Goal: Task Accomplishment & Management: Manage account settings

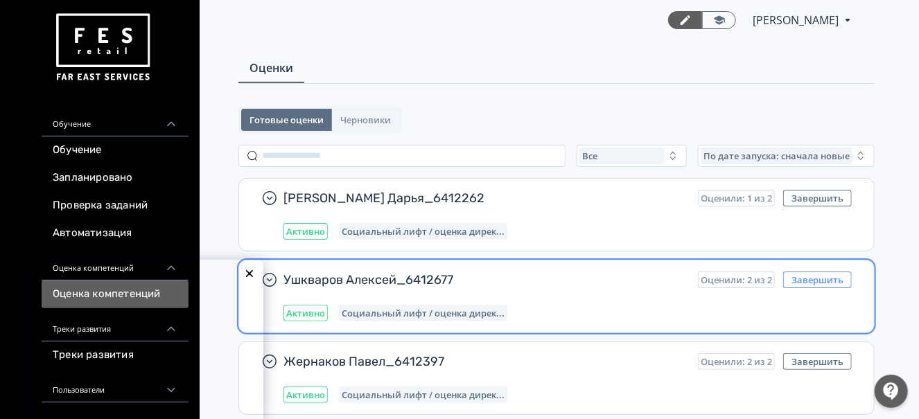
click at [826, 272] on button "Завершить" at bounding box center [817, 280] width 69 height 17
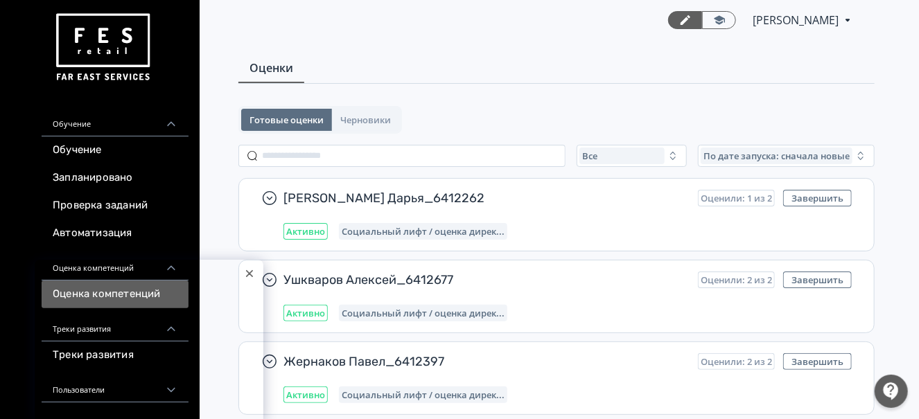
click at [245, 272] on div at bounding box center [249, 273] width 21 height 21
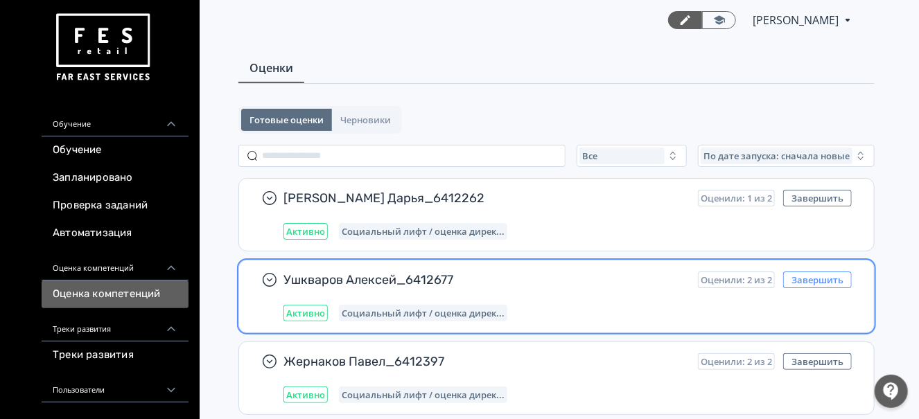
click at [838, 272] on button "Завершить" at bounding box center [817, 280] width 69 height 17
click at [551, 281] on span "Ушкваров Алексей_6412677" at bounding box center [484, 280] width 403 height 17
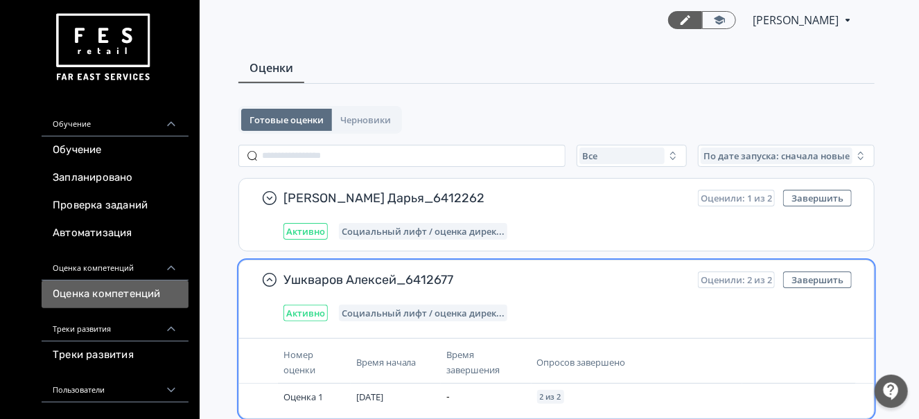
click at [416, 308] on span "Социальный лифт / оценка дирек..." at bounding box center [423, 313] width 163 height 11
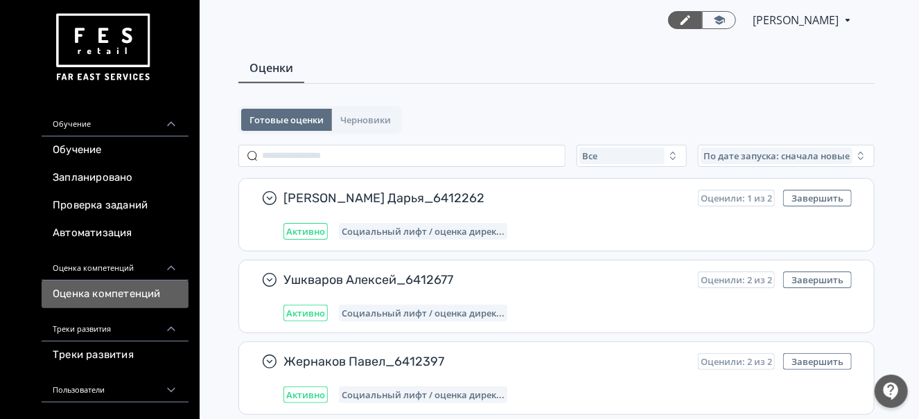
click at [200, 182] on div "Обучение Обучение Запланировано Проверка заданий Автоматизация Оценка компетенц…" at bounding box center [100, 369] width 200 height 738
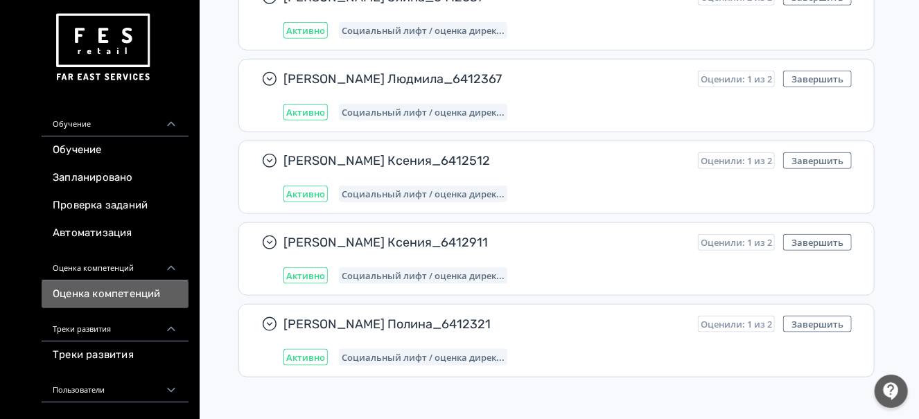
click at [10, 298] on div "Обучение Обучение Запланировано Проверка заданий Автоматизация Оценка компетенц…" at bounding box center [100, 369] width 200 height 738
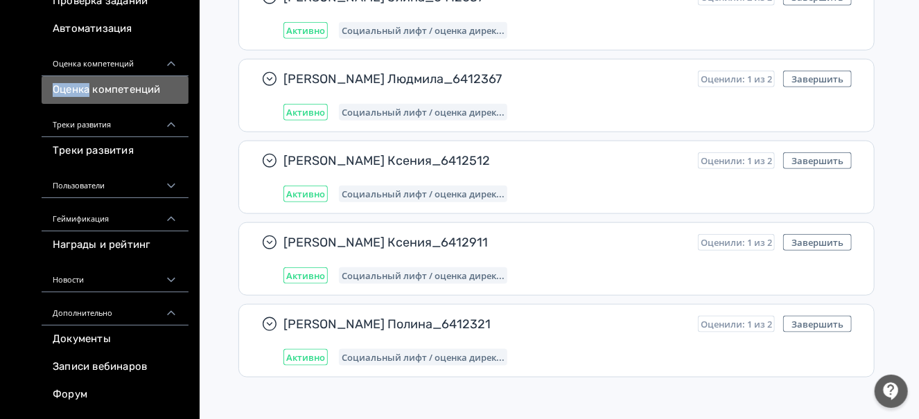
scroll to position [315, 0]
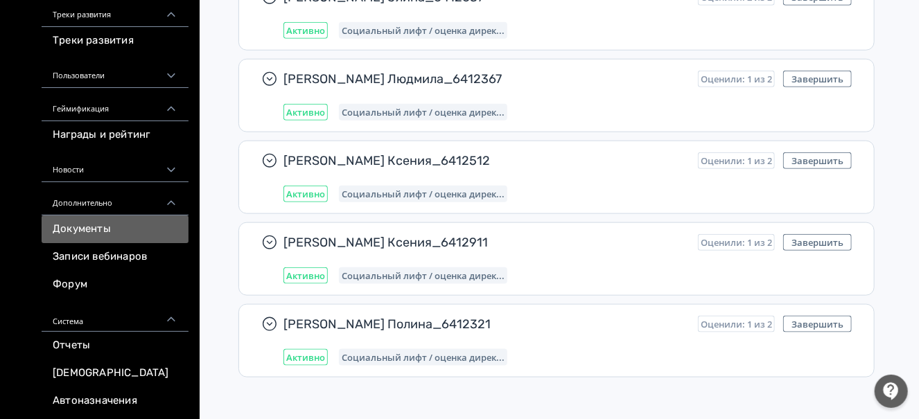
click at [124, 231] on link "Документы" at bounding box center [115, 229] width 147 height 28
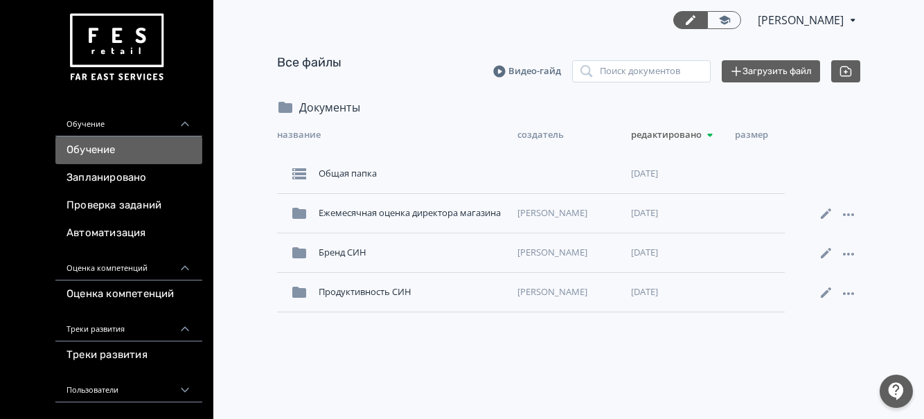
click at [118, 155] on link "Обучение" at bounding box center [128, 150] width 147 height 28
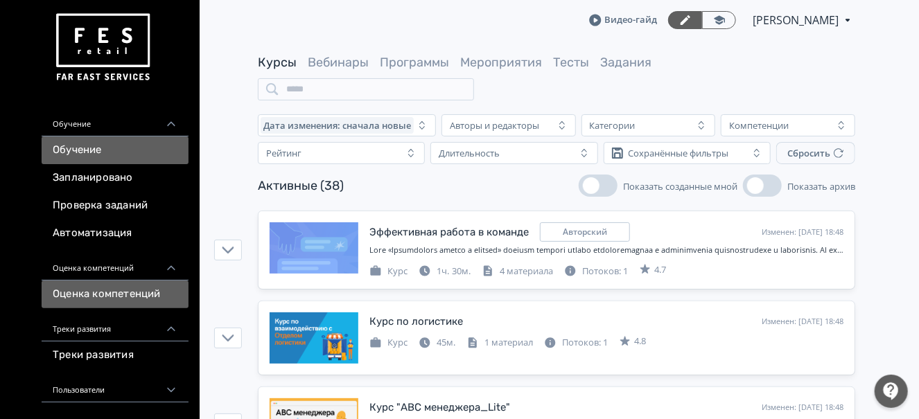
click at [138, 299] on link "Оценка компетенций" at bounding box center [115, 295] width 147 height 28
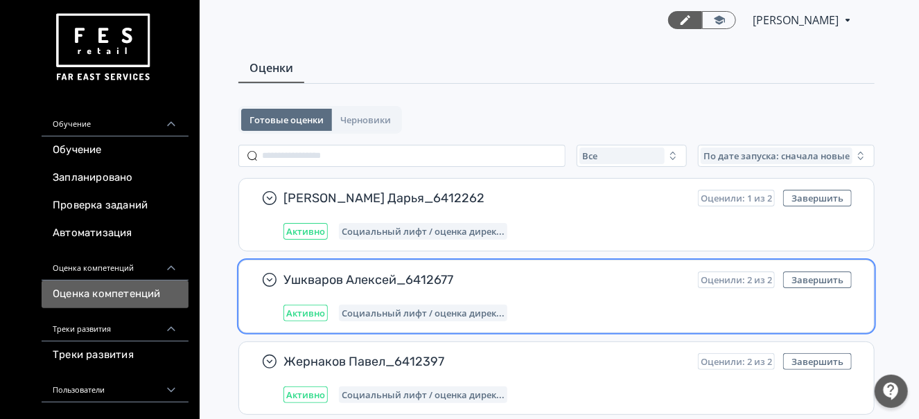
click at [592, 298] on div "Ушкваров Алексей_6412677 Оценили: 2 из 2 Завершить Активно Социальный лифт / оц…" at bounding box center [567, 297] width 568 height 50
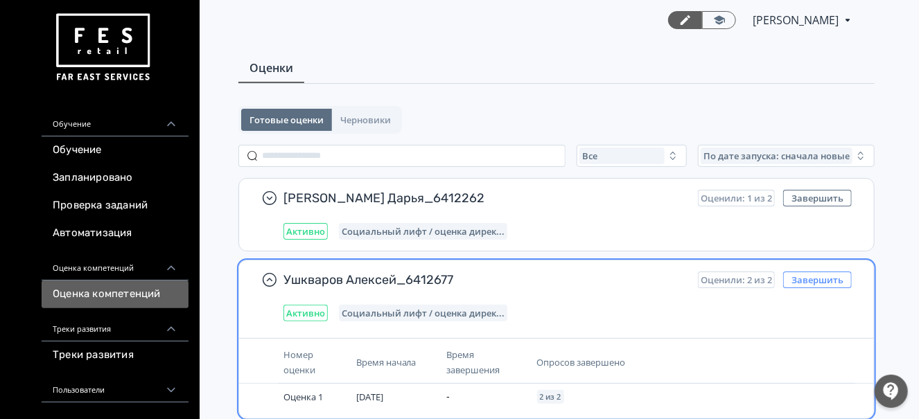
click at [818, 279] on button "Завершить" at bounding box center [817, 280] width 69 height 17
